Goal: Task Accomplishment & Management: Complete application form

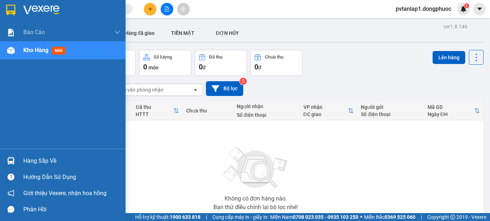
click at [17, 158] on div "Hàng sắp về" at bounding box center [63, 160] width 126 height 16
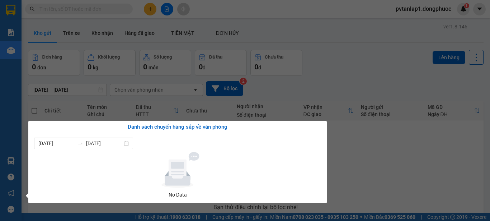
click at [323, 55] on section "Kết quả tìm kiếm ( 0 ) Bộ lọc Ngày tạo đơn gần nhất No Data pvtanlap1.dongphuoc…" at bounding box center [245, 110] width 490 height 221
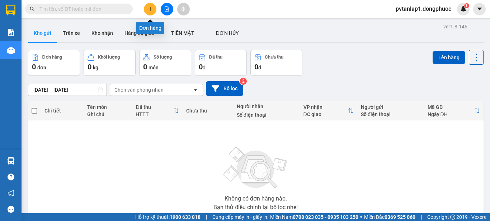
click at [149, 6] on button at bounding box center [150, 9] width 13 height 13
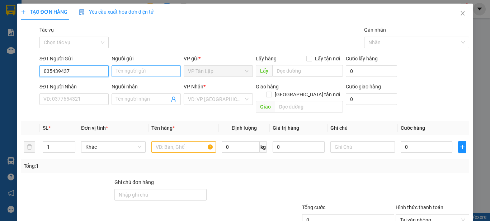
type input "0354394372"
click at [78, 85] on div "0354394372 - [PERSON_NAME]" at bounding box center [78, 85] width 71 height 8
type input "Lý"
type input "0964597457"
type input "Đức"
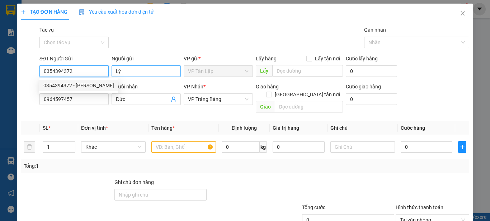
type input "25.000"
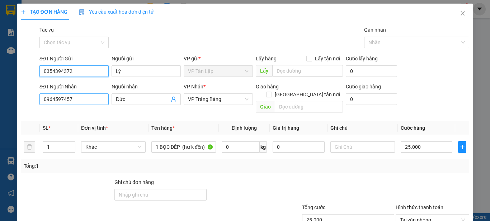
type input "0354394372"
click at [85, 99] on input "0964597457" at bounding box center [73, 98] width 69 height 11
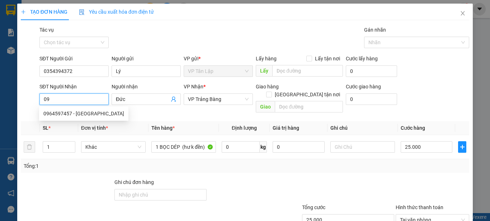
type input "0"
click at [86, 113] on div "0964597457 - [GEOGRAPHIC_DATA]" at bounding box center [83, 113] width 81 height 8
type input "0964597457"
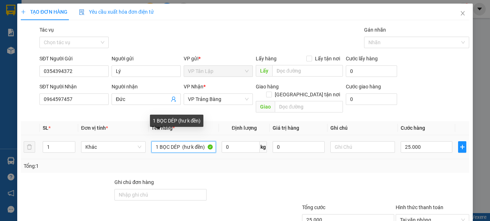
click at [206, 141] on input "1 BỌC DÉP (hư k đền)" at bounding box center [183, 146] width 65 height 11
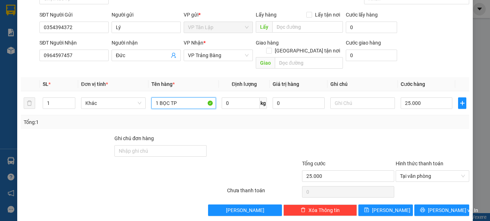
scroll to position [45, 0]
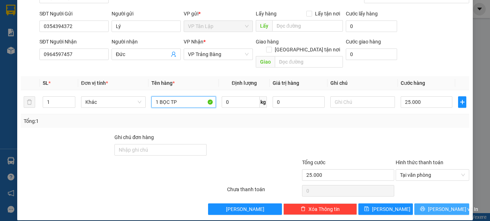
type input "1 BỌC TP"
click at [443, 205] on span "[PERSON_NAME] và In" at bounding box center [453, 209] width 50 height 8
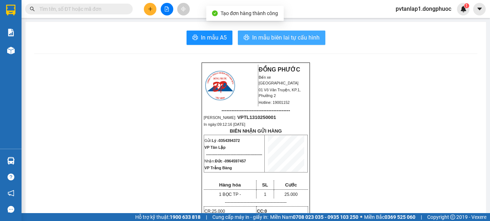
click at [311, 35] on span "In mẫu biên lai tự cấu hình" at bounding box center [285, 37] width 67 height 9
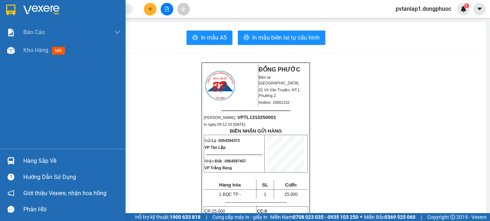
click at [10, 10] on img at bounding box center [10, 10] width 9 height 11
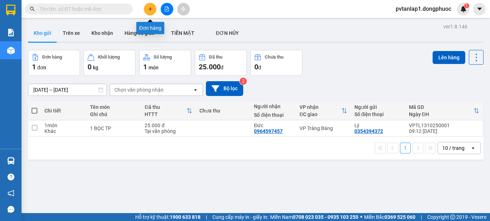
click at [152, 9] on icon "plus" at bounding box center [150, 8] width 5 height 5
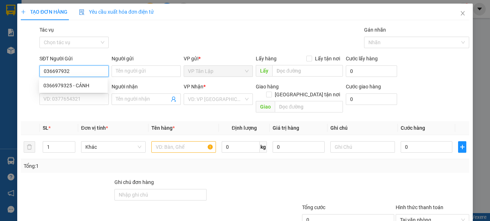
type input "0366979325"
click at [97, 85] on div "0366979325 - CẢNH" at bounding box center [73, 85] width 60 height 8
type input "CẢNH"
type input "0932812220"
type input "TUYỂN"
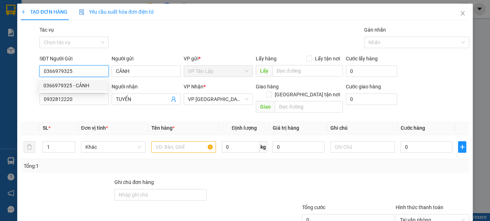
type input "20.000"
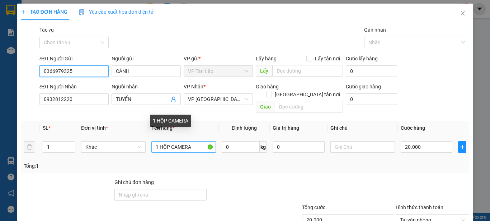
type input "0366979325"
click at [193, 141] on input "1 HỘP CAMERA" at bounding box center [183, 146] width 65 height 11
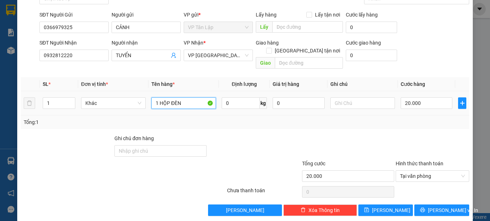
scroll to position [45, 0]
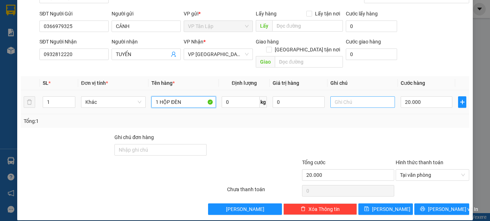
type input "1 HỘP ĐÈN"
click at [349, 97] on input "text" at bounding box center [362, 101] width 65 height 11
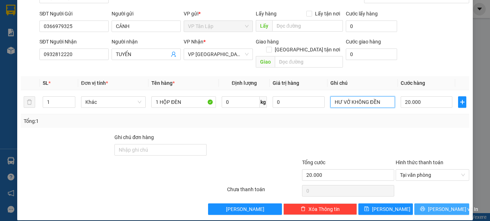
type input "HƯ VỞ KHÔNG ĐỀN"
click at [437, 205] on span "[PERSON_NAME] và In" at bounding box center [453, 209] width 50 height 8
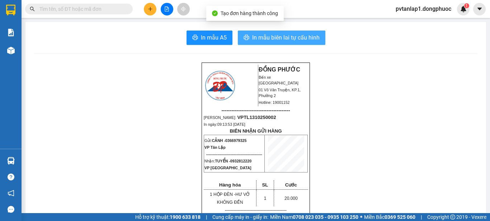
click at [272, 36] on span "In mẫu biên lai tự cấu hình" at bounding box center [285, 37] width 67 height 9
